Goal: Book appointment/travel/reservation

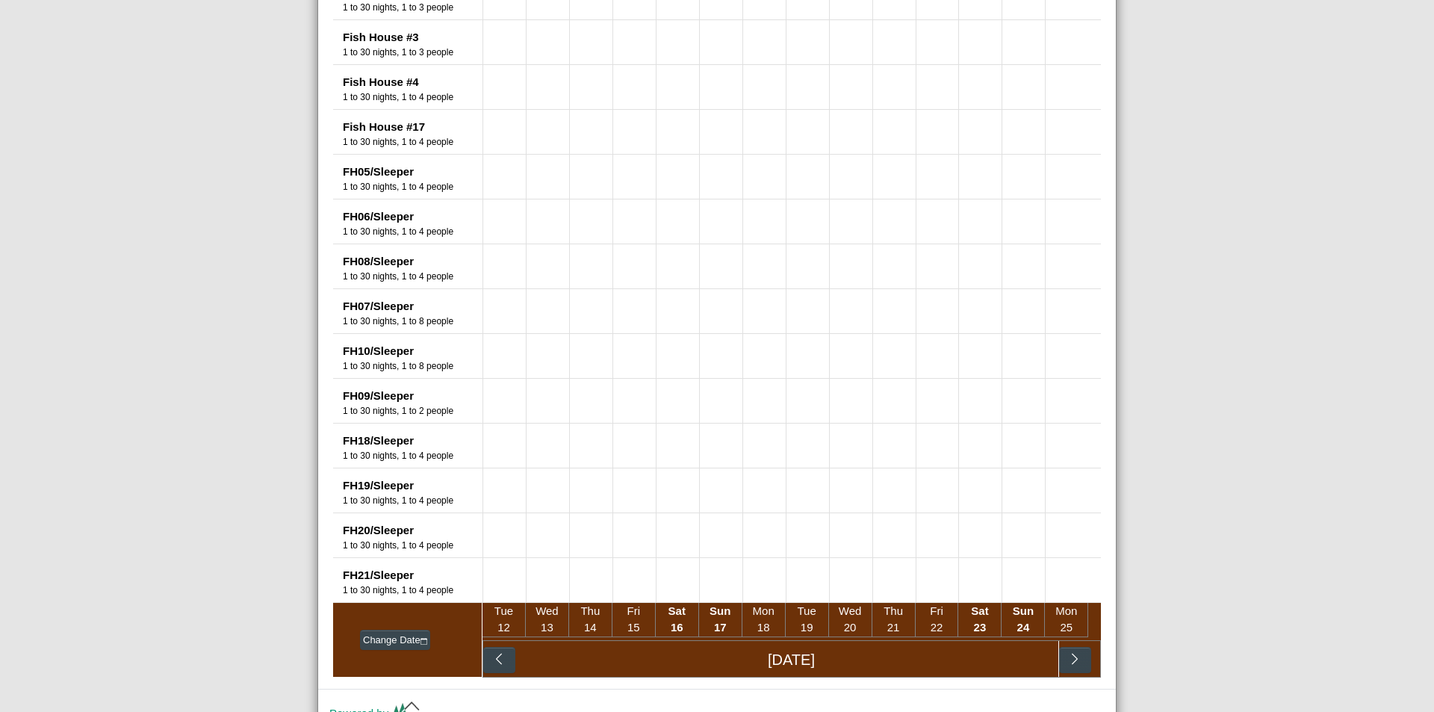
scroll to position [1387, 0]
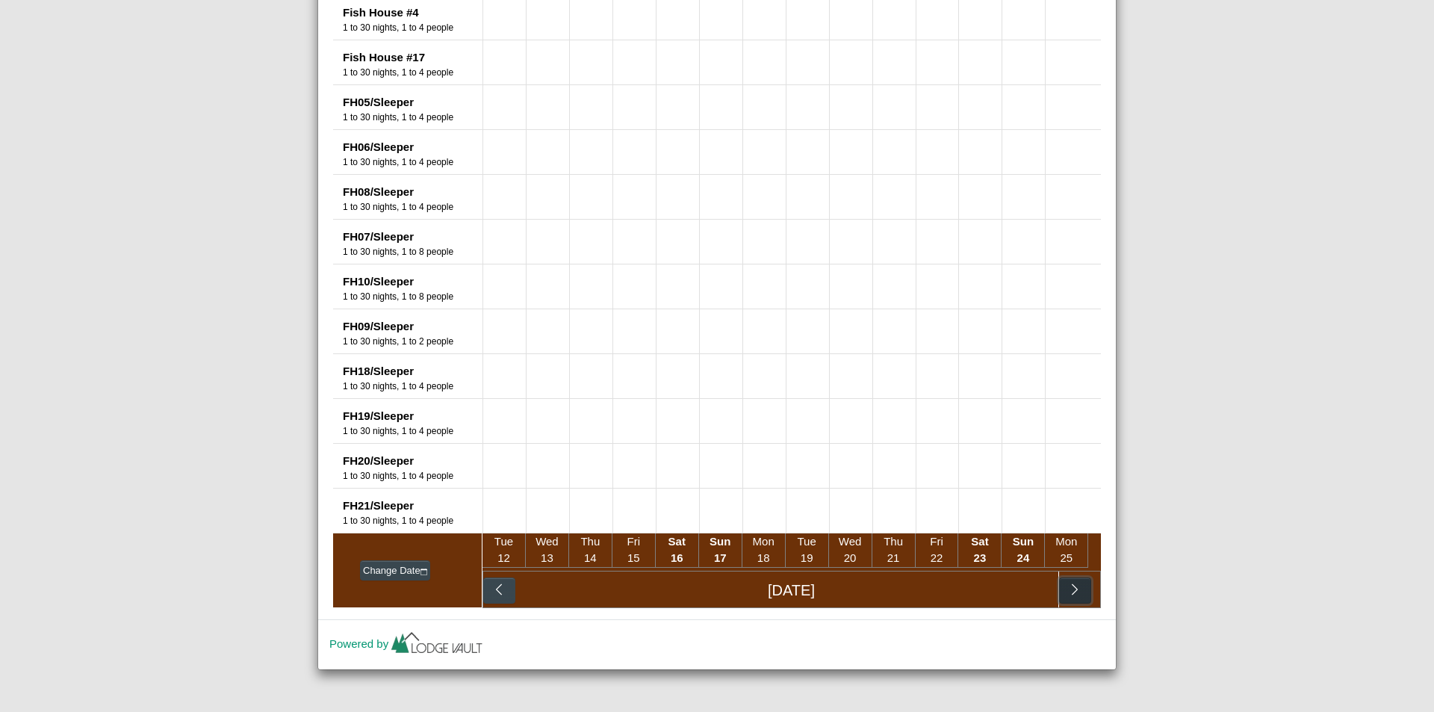
click at [1068, 590] on icon "chevron right" at bounding box center [1075, 589] width 14 height 14
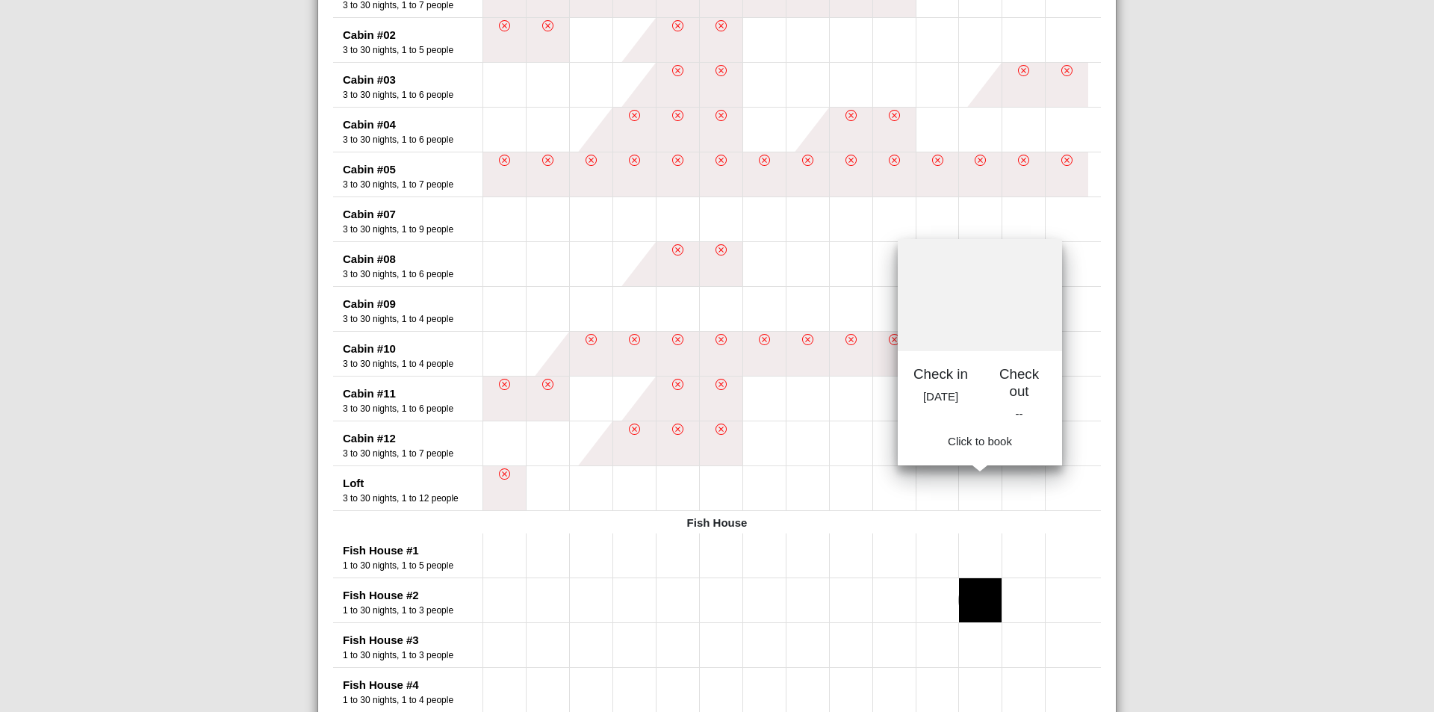
scroll to position [641, 0]
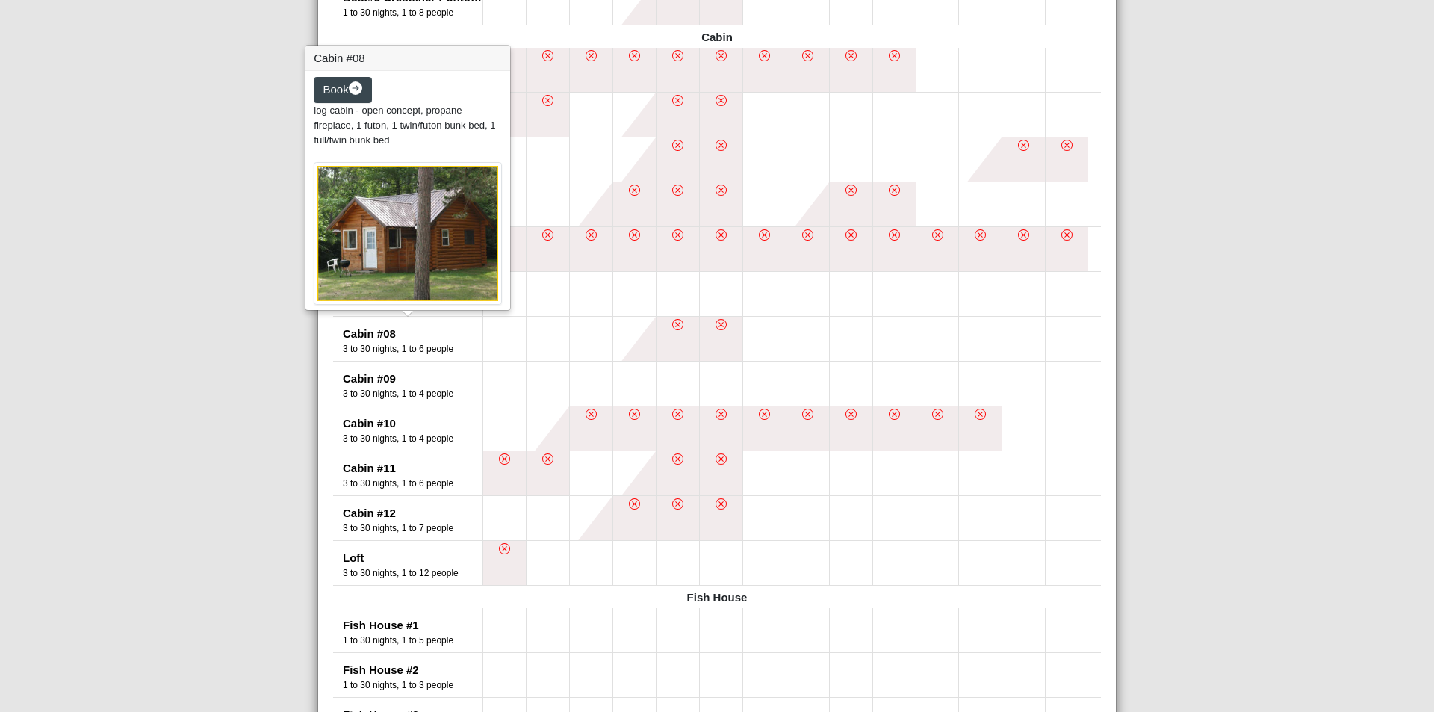
click at [407, 245] on img at bounding box center [408, 233] width 188 height 143
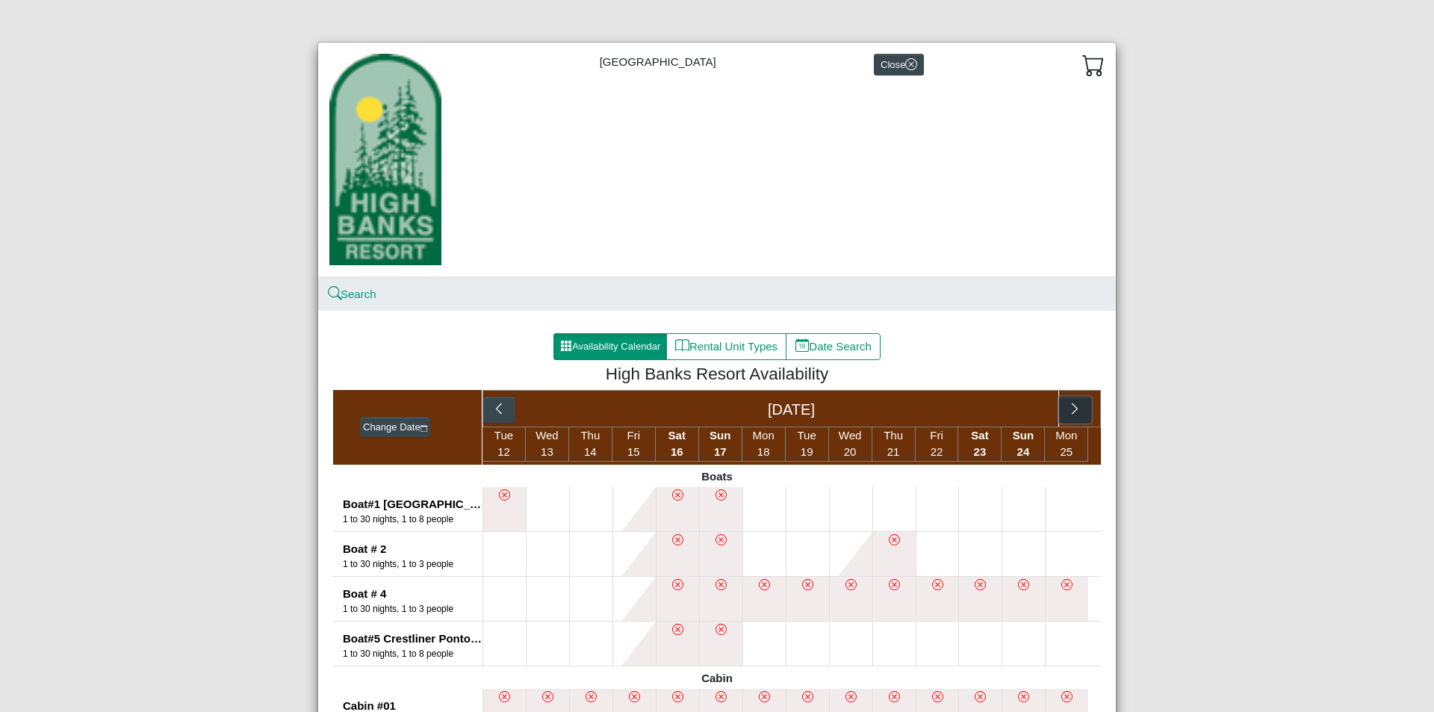
click at [1068, 404] on icon "chevron right" at bounding box center [1075, 409] width 14 height 14
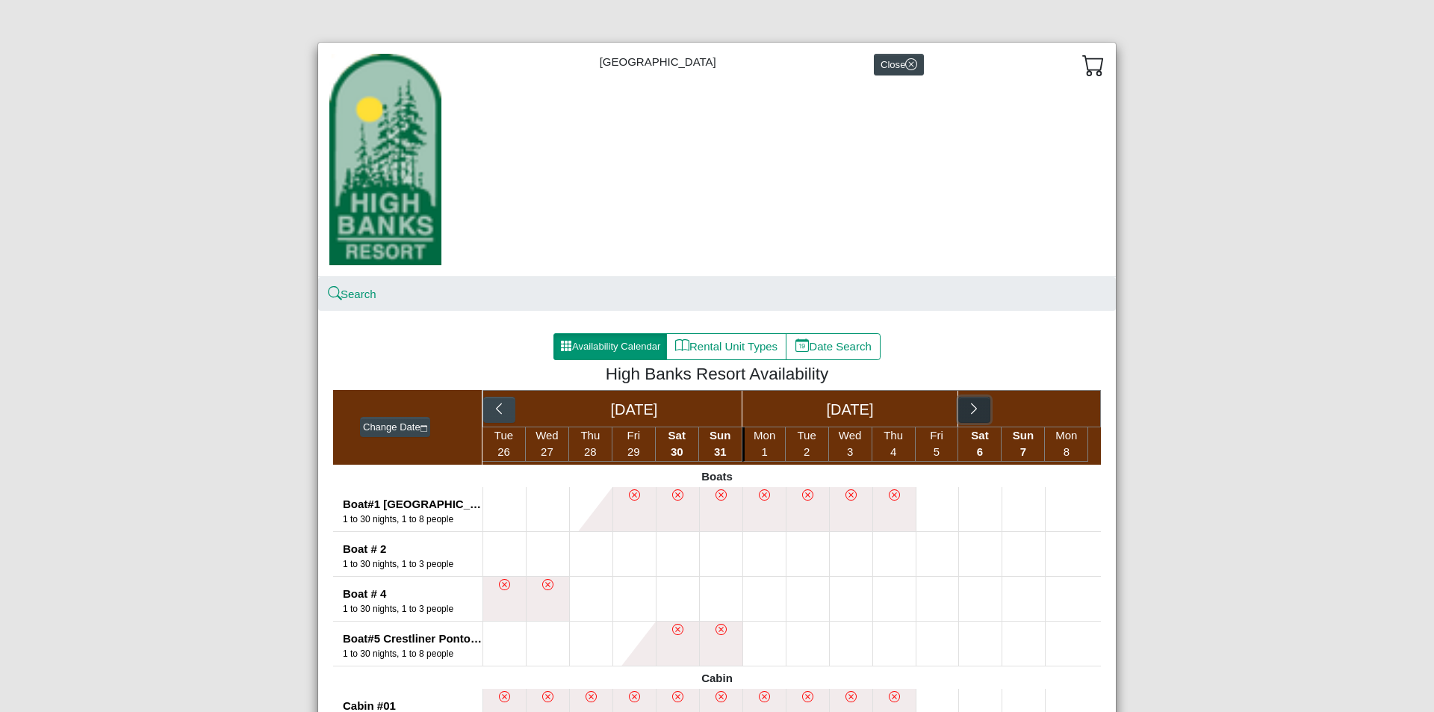
click at [967, 408] on icon "chevron right" at bounding box center [974, 409] width 14 height 14
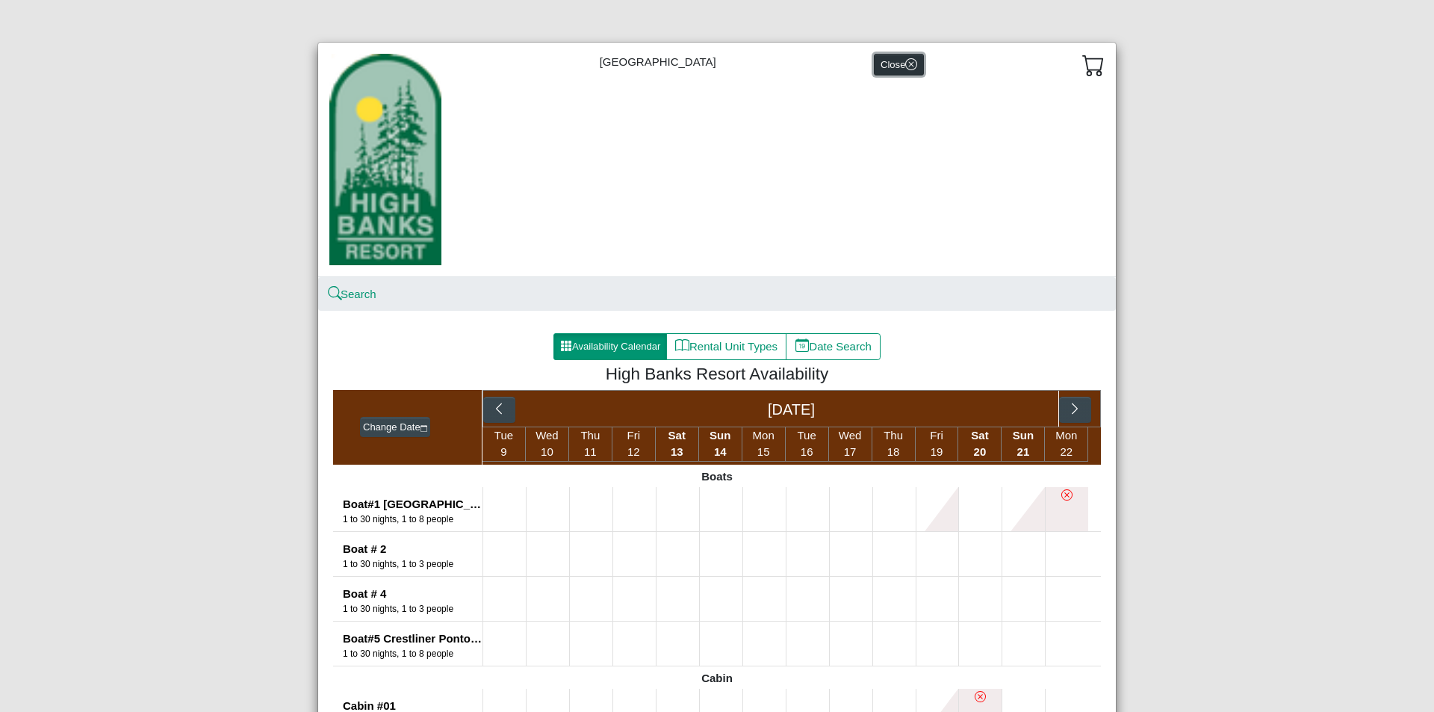
click at [880, 62] on button "Close" at bounding box center [899, 65] width 50 height 22
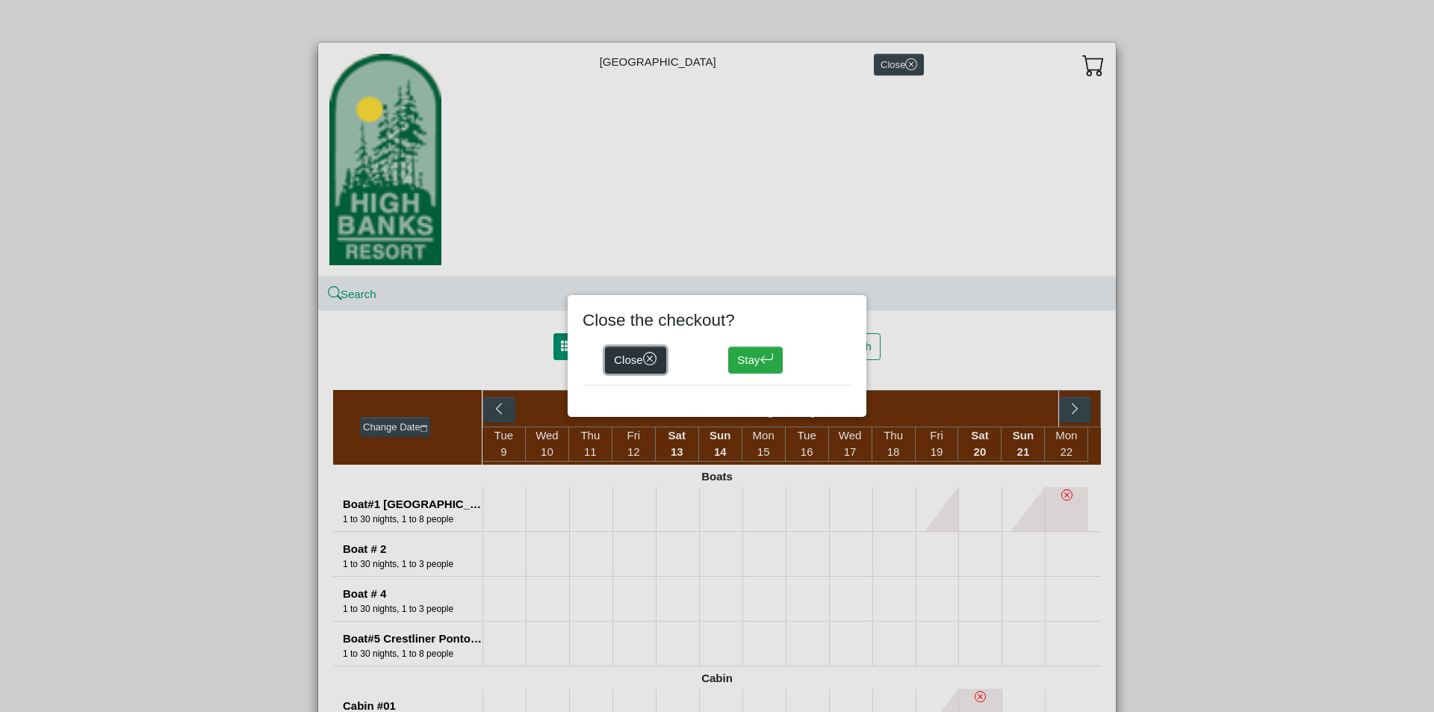
click at [637, 355] on button "Close" at bounding box center [635, 360] width 61 height 27
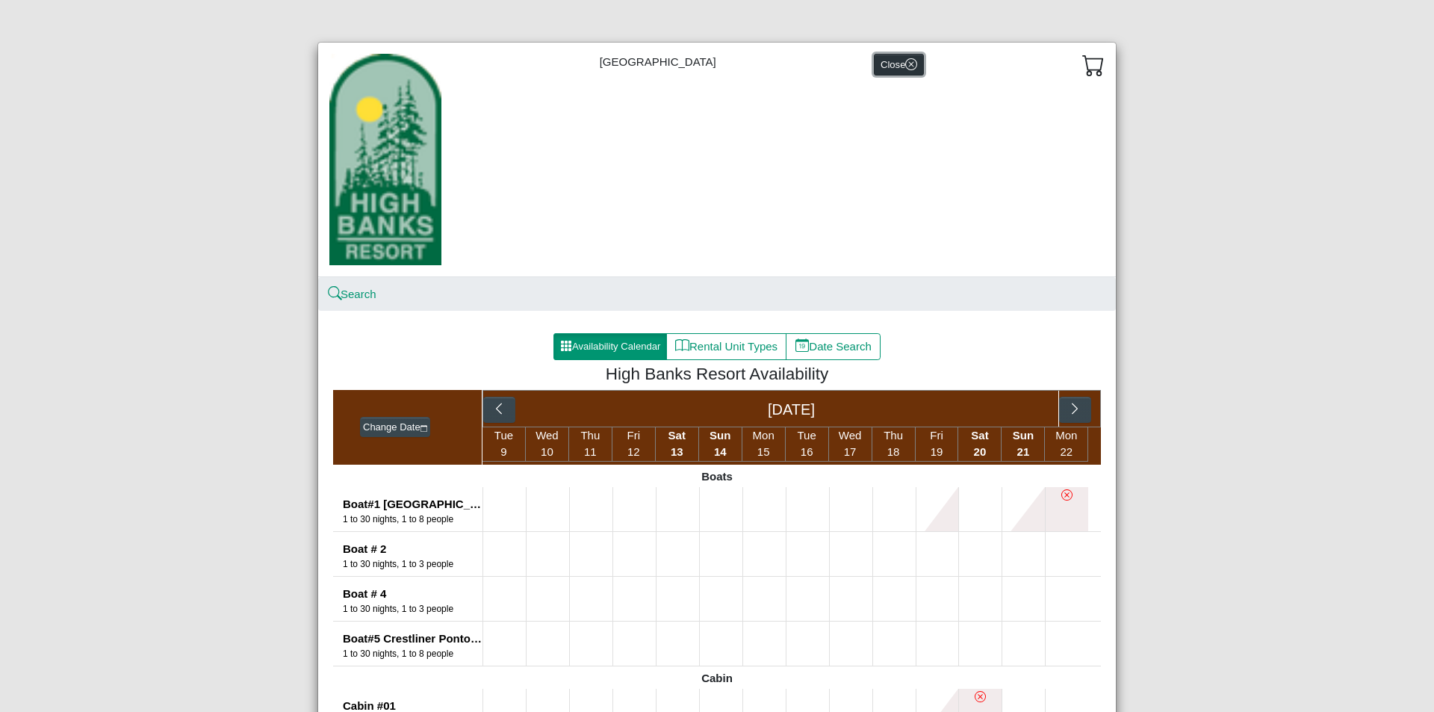
click at [889, 63] on button "Close" at bounding box center [899, 65] width 50 height 22
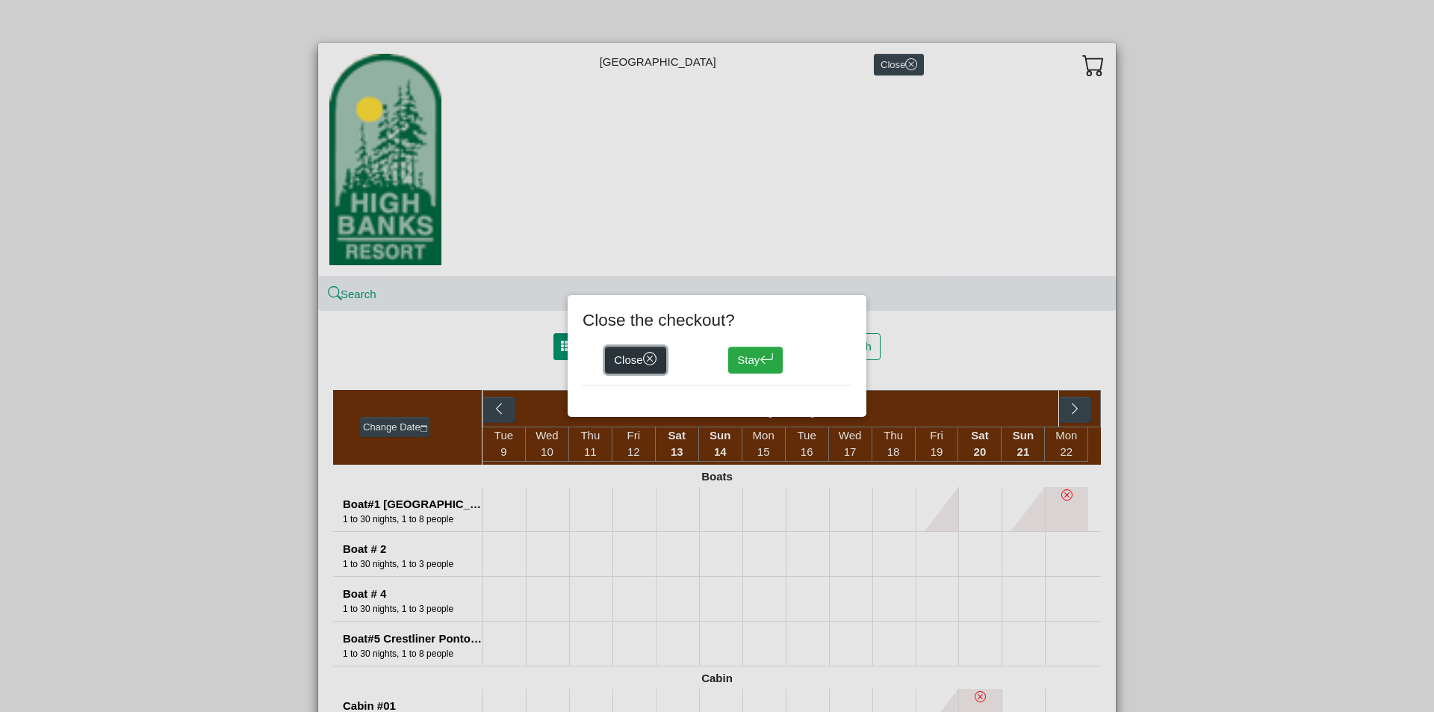
click at [633, 364] on button "Close" at bounding box center [635, 360] width 61 height 27
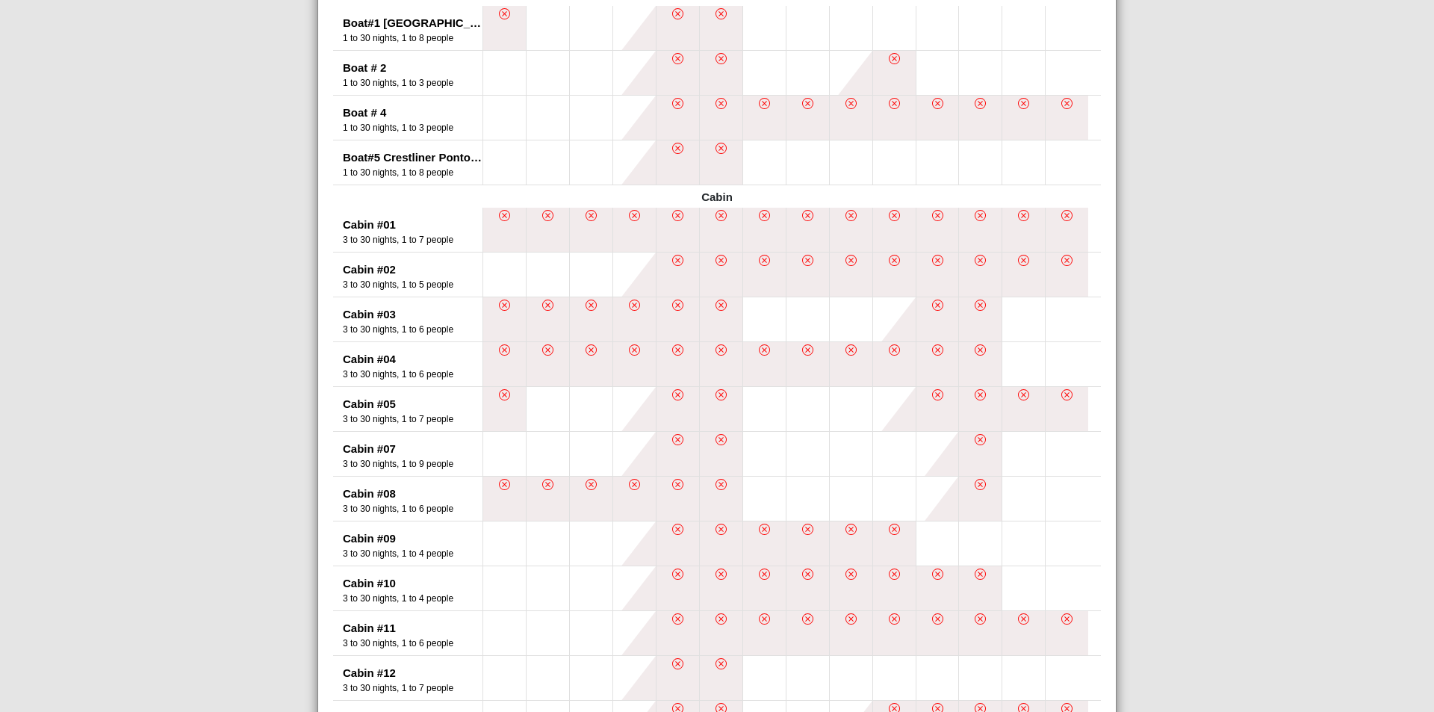
scroll to position [373, 0]
